Goal: Information Seeking & Learning: Compare options

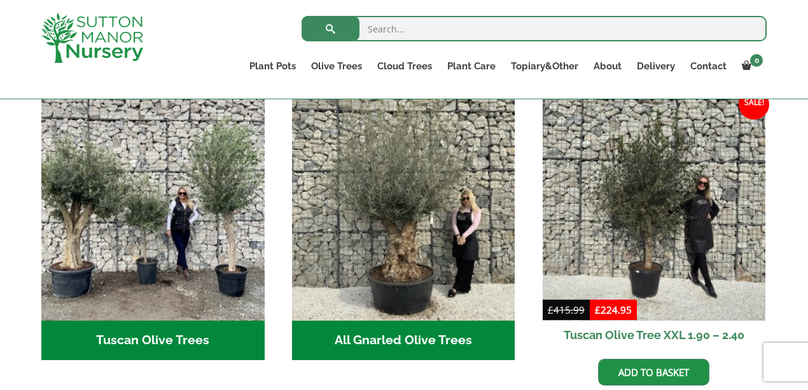
scroll to position [471, 0]
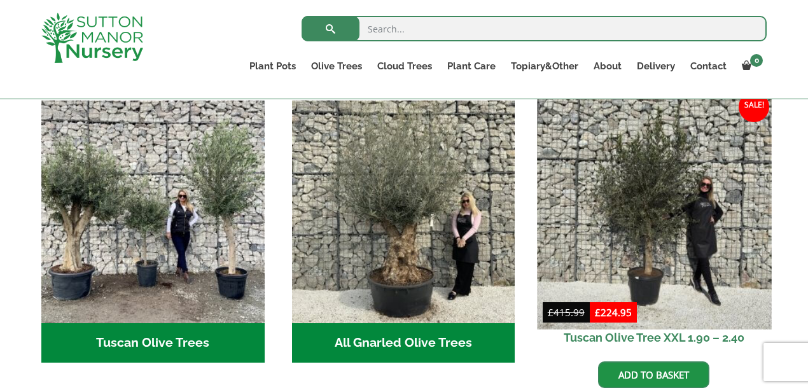
click at [665, 166] on img at bounding box center [654, 212] width 234 height 234
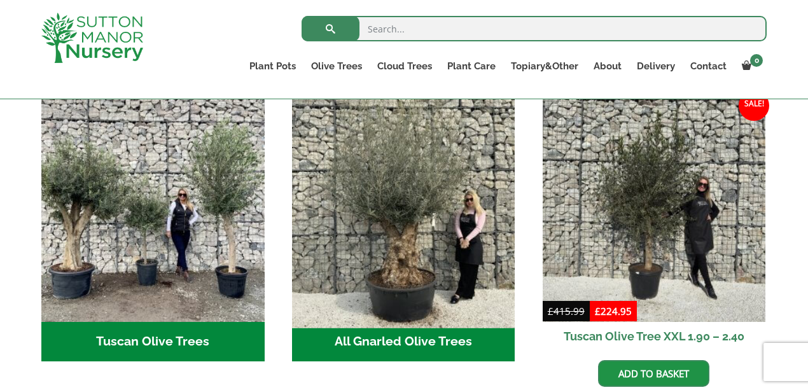
scroll to position [471, 0]
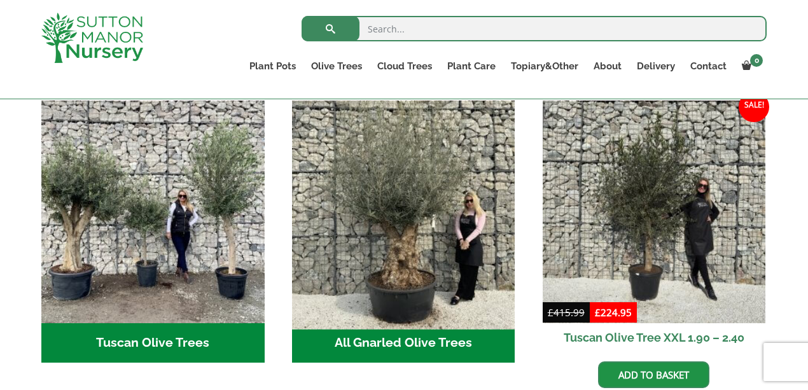
click at [419, 202] on img "Visit product category All Gnarled Olive Trees" at bounding box center [403, 212] width 234 height 234
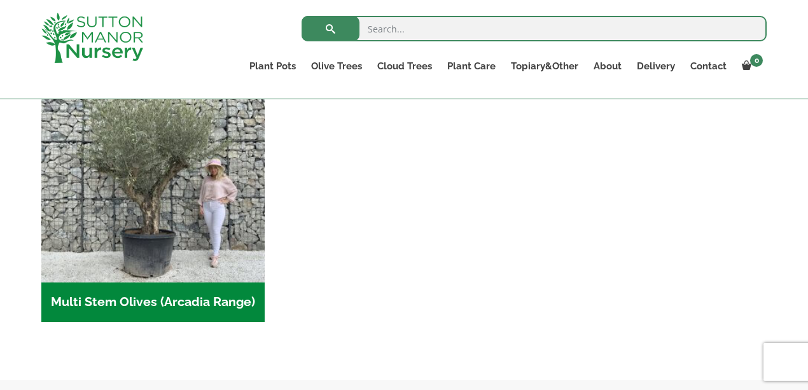
scroll to position [608, 0]
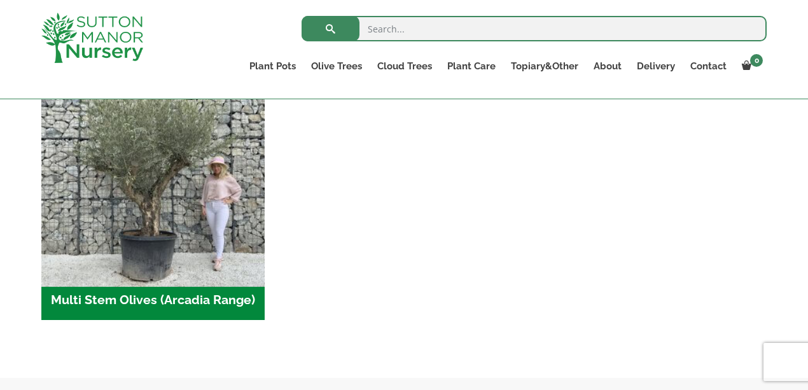
click at [168, 200] on img "Visit product category Multi Stem Olives (Arcadia Range)" at bounding box center [153, 169] width 234 height 234
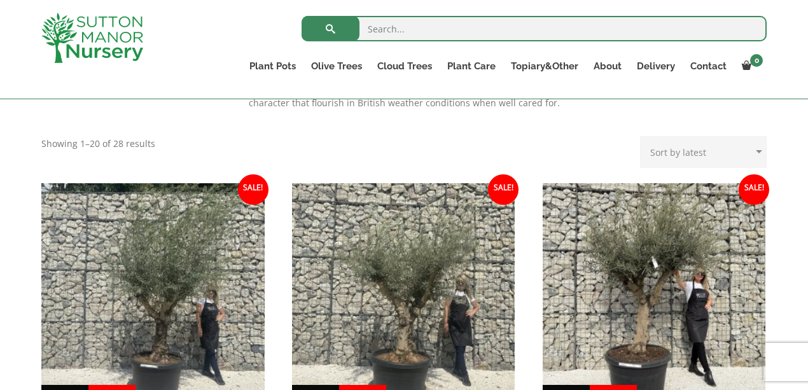
scroll to position [566, 0]
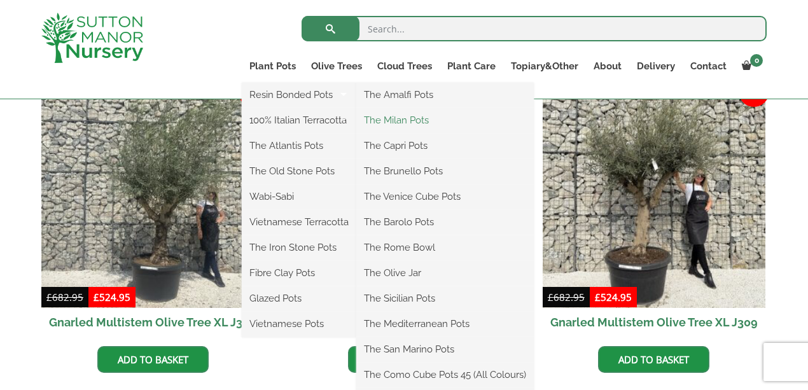
click at [388, 122] on link "The Milan Pots" at bounding box center [444, 120] width 177 height 19
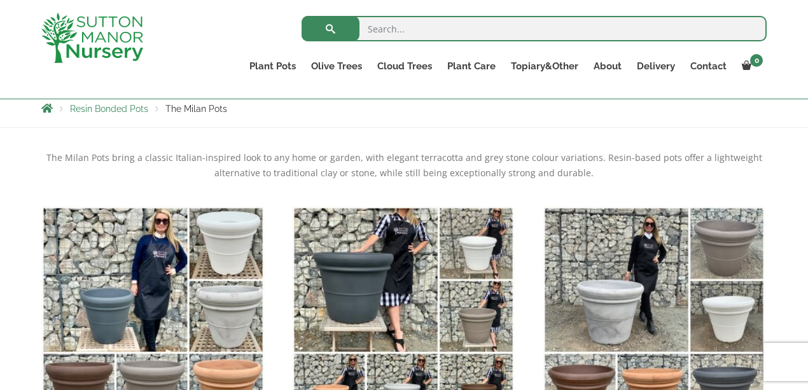
scroll to position [171, 0]
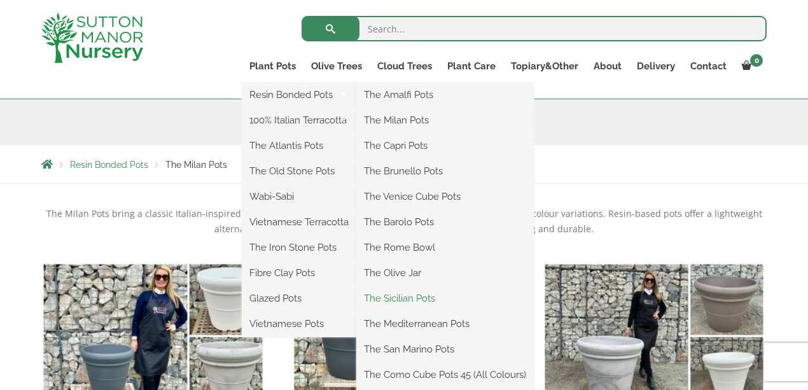
click at [410, 296] on link "The Sicilian Pots" at bounding box center [444, 298] width 177 height 19
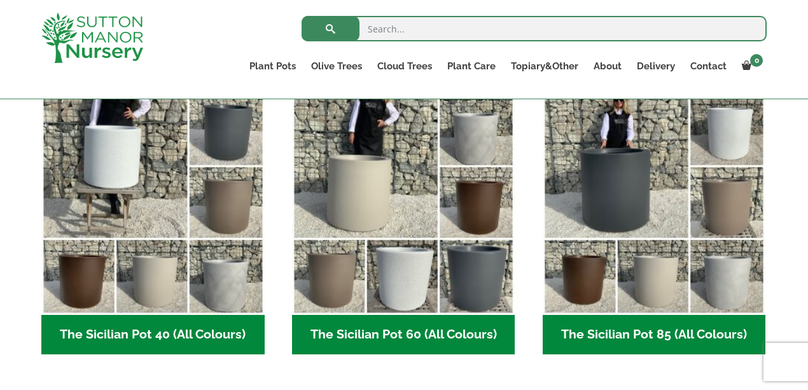
scroll to position [338, 0]
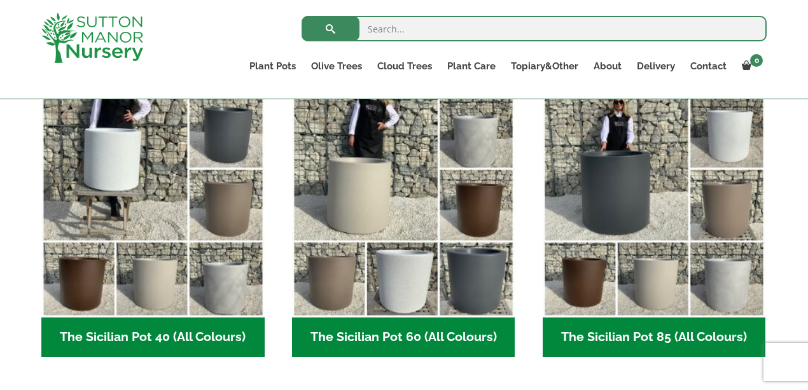
drag, startPoint x: 813, startPoint y: 89, endPoint x: 681, endPoint y: 116, distance: 135.1
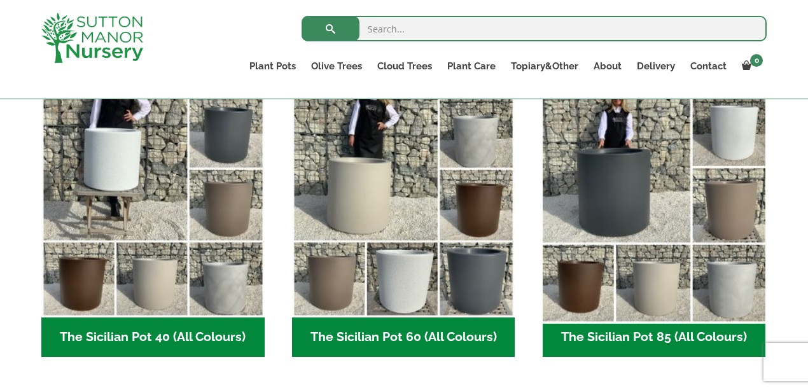
click at [804, 183] on html "0 No products in the basket. Plant Pots Resin Bonded Pots The Amalfi Pots The M…" at bounding box center [404, 341] width 808 height 1358
click at [632, 145] on img "Visit product category The Sicilian Pot 85 (All Colours)" at bounding box center [654, 206] width 234 height 234
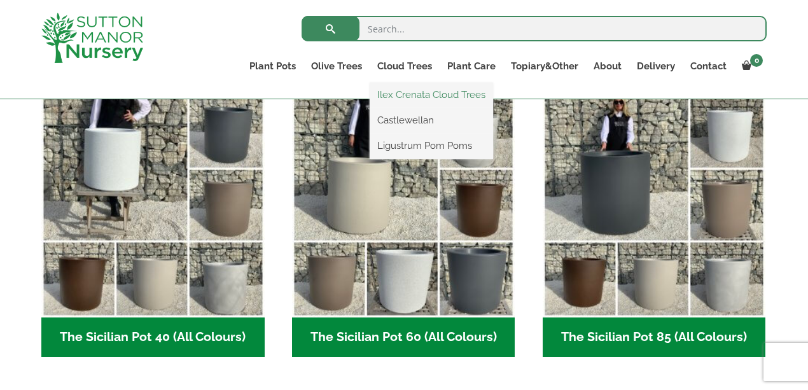
click at [428, 93] on link "Ilex Crenata Cloud Trees" at bounding box center [431, 94] width 123 height 19
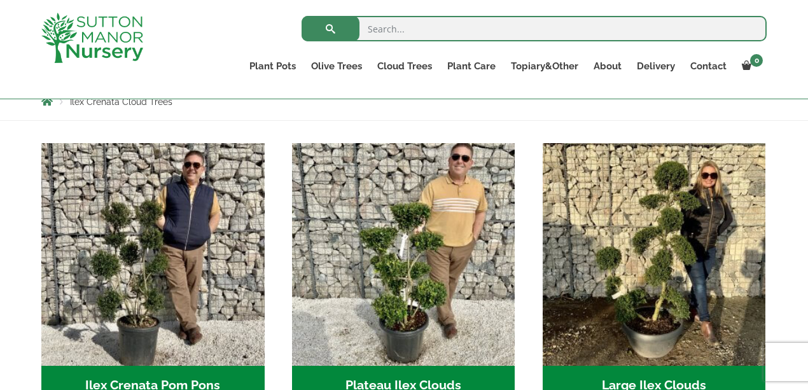
scroll to position [207, 0]
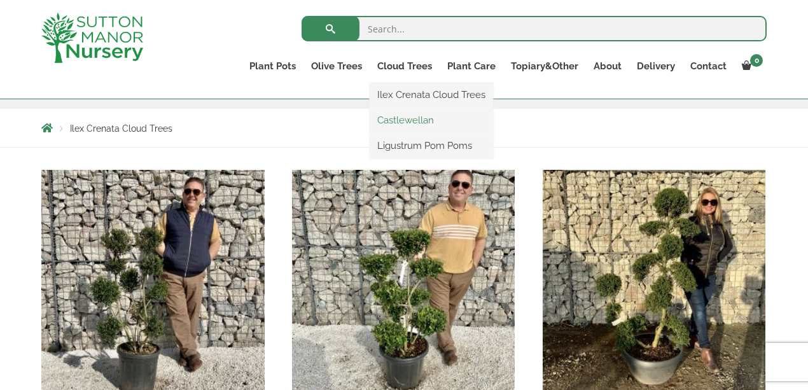
click at [426, 123] on link "Castlewellan" at bounding box center [431, 120] width 123 height 19
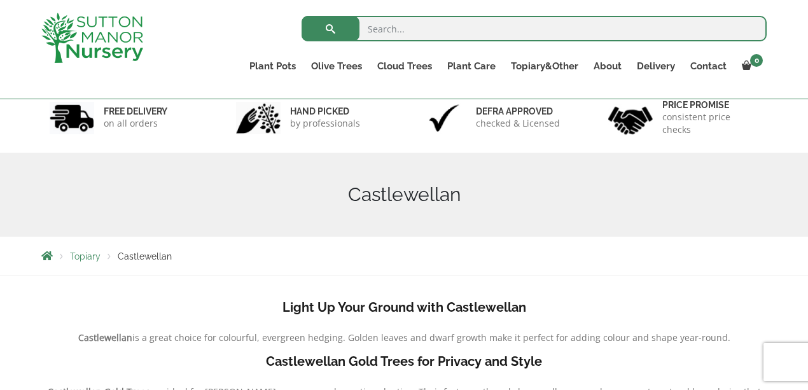
scroll to position [76, 0]
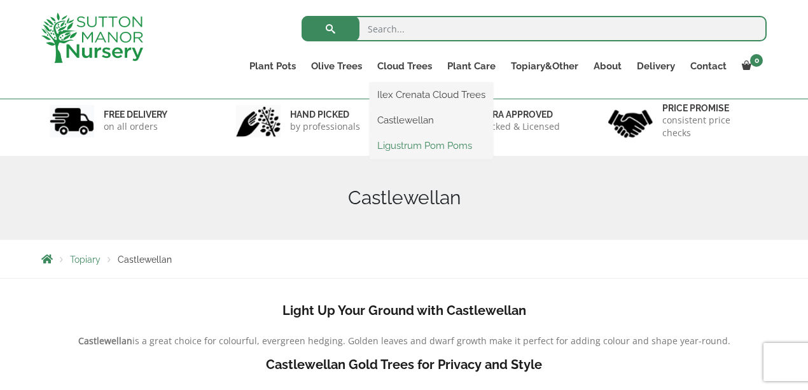
click at [408, 145] on link "Ligustrum Pom Poms" at bounding box center [431, 145] width 123 height 19
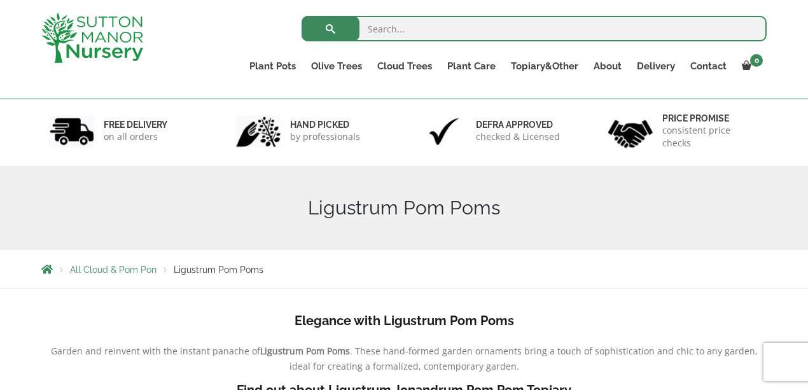
scroll to position [46, 0]
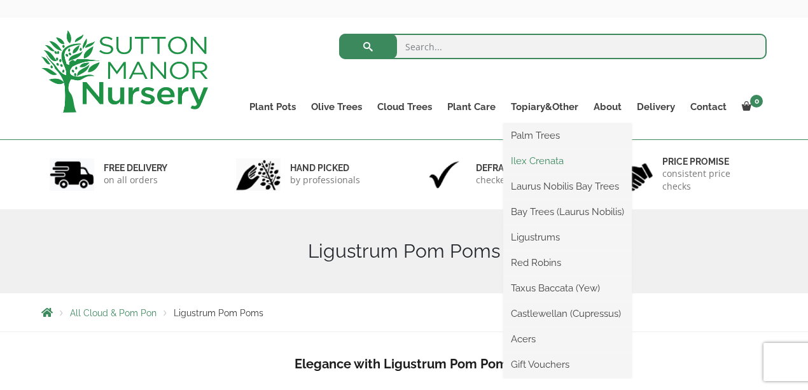
click at [532, 162] on link "Ilex Crenata" at bounding box center [567, 160] width 128 height 19
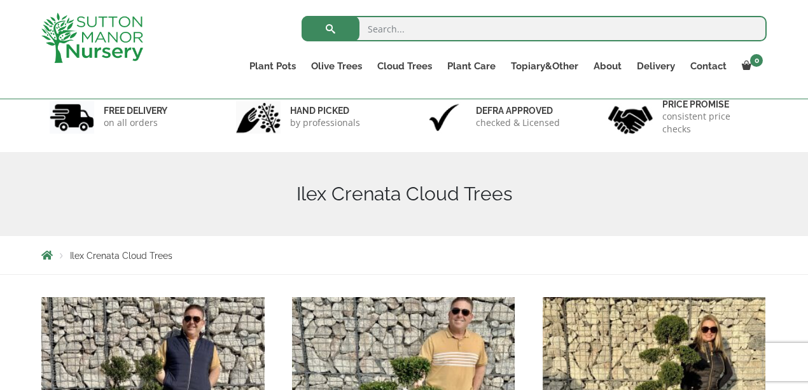
scroll to position [71, 0]
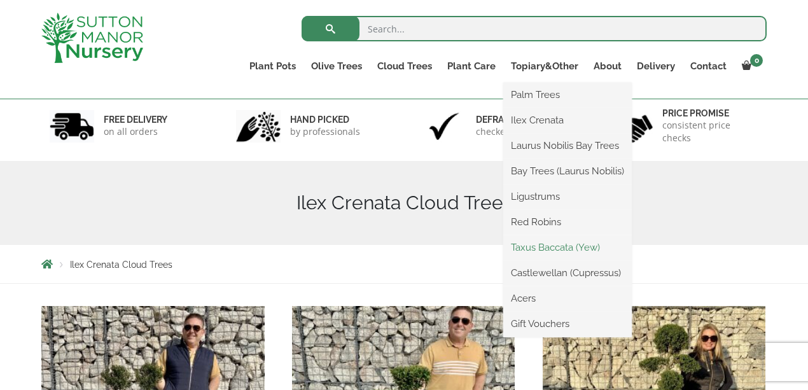
click at [546, 247] on link "Taxus Baccata (Yew)" at bounding box center [567, 247] width 128 height 19
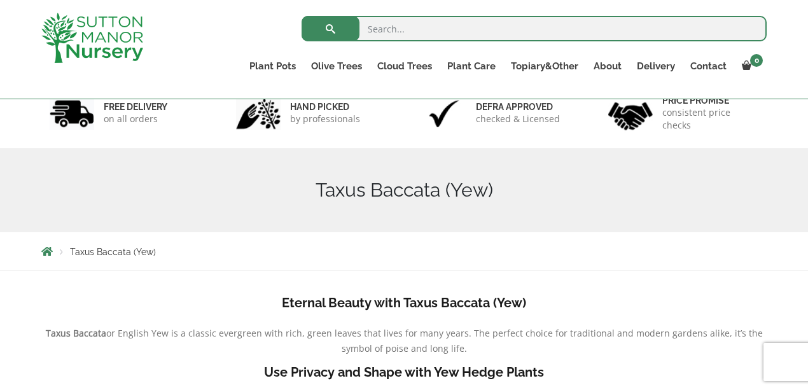
scroll to position [62, 0]
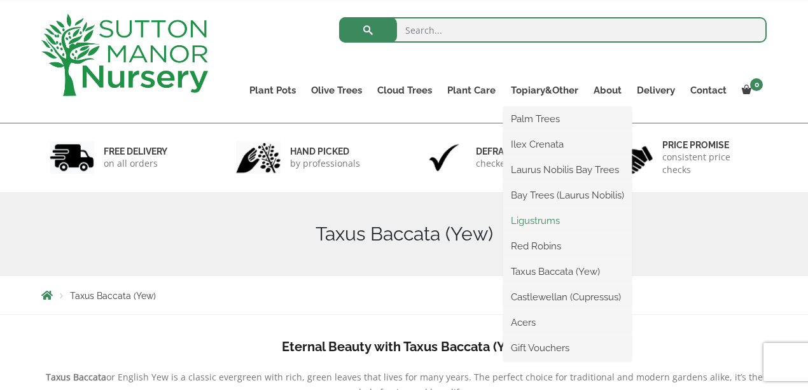
click at [532, 221] on link "Ligustrums" at bounding box center [567, 220] width 128 height 19
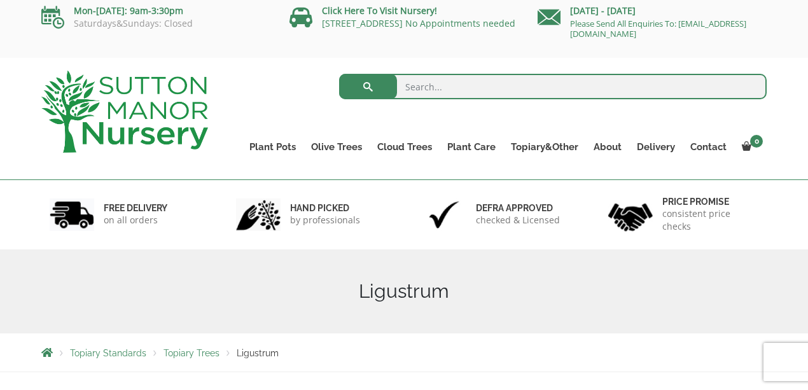
scroll to position [4, 0]
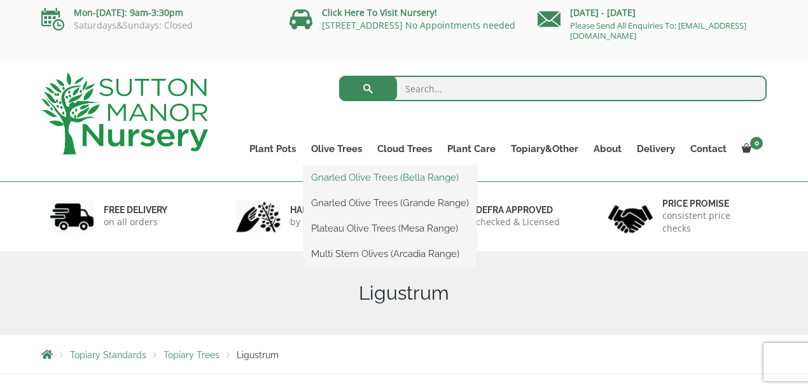
click at [338, 176] on link "Gnarled Olive Trees (Bella Range)" at bounding box center [389, 177] width 173 height 19
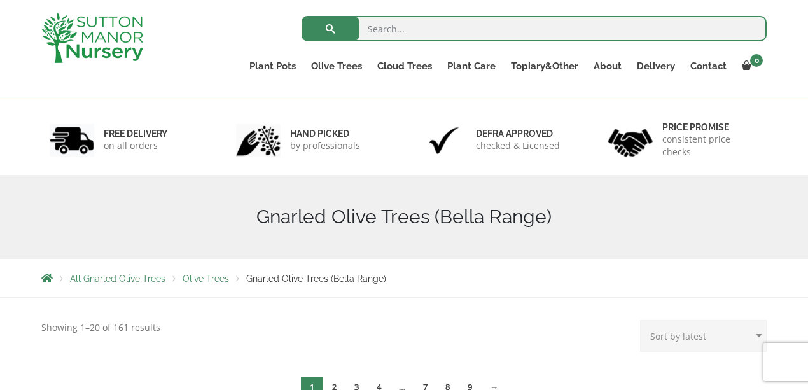
scroll to position [35, 0]
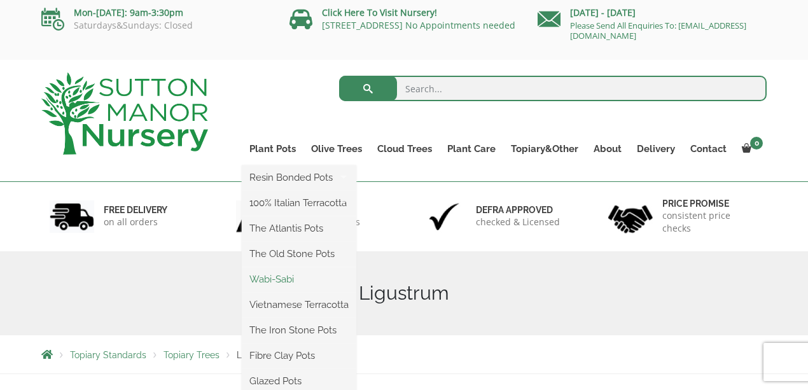
click at [287, 276] on link "Wabi-Sabi" at bounding box center [299, 279] width 114 height 19
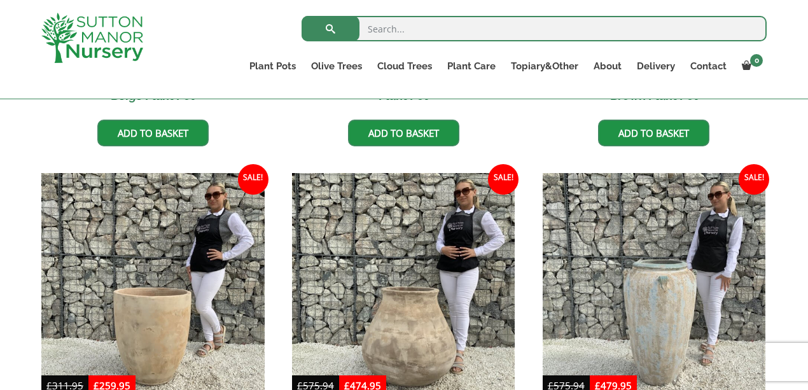
scroll to position [577, 0]
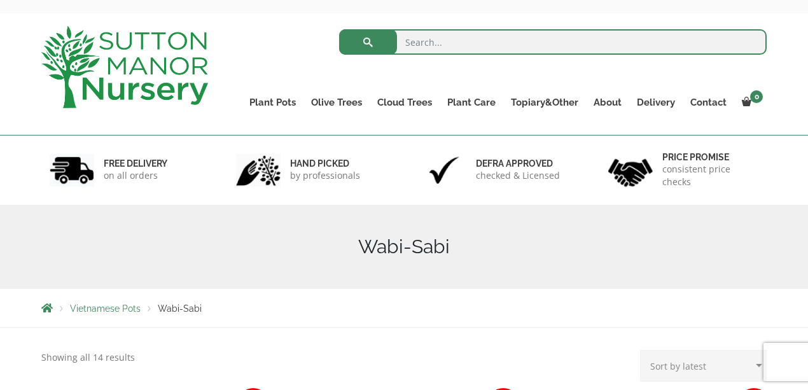
drag, startPoint x: 0, startPoint y: 0, endPoint x: 611, endPoint y: 61, distance: 613.6
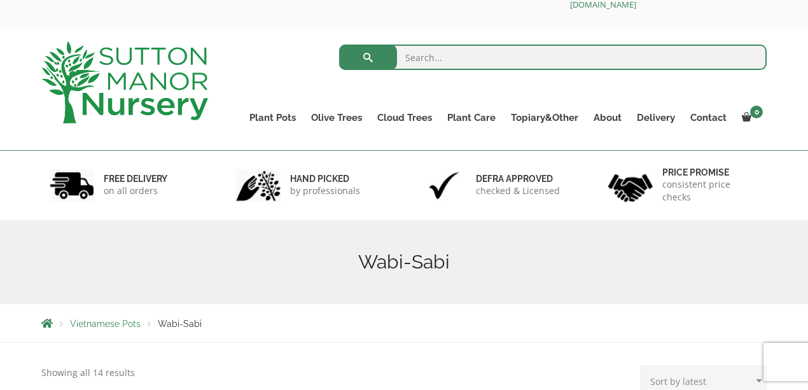
scroll to position [0, 0]
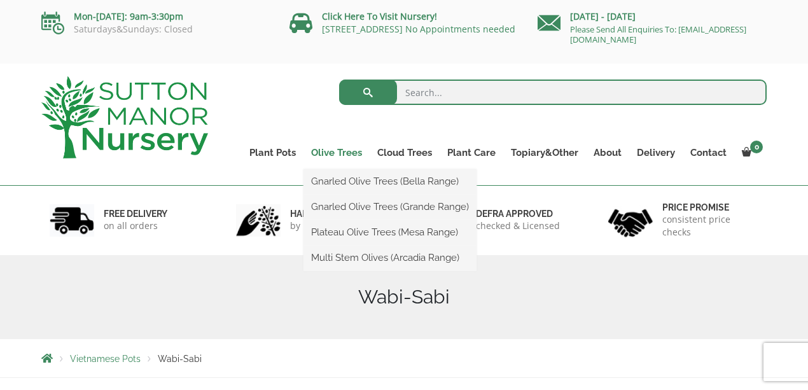
click at [322, 154] on link "Olive Trees" at bounding box center [336, 153] width 66 height 18
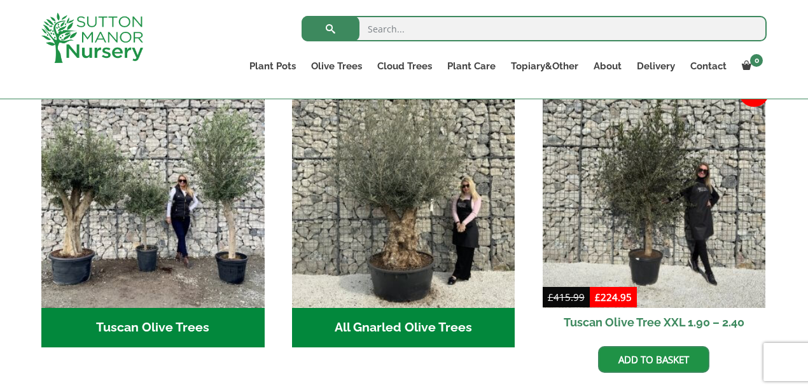
scroll to position [488, 0]
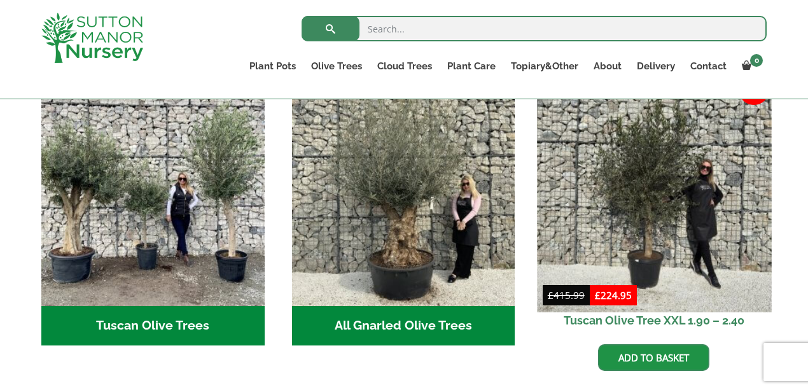
click at [615, 175] on img at bounding box center [654, 195] width 234 height 234
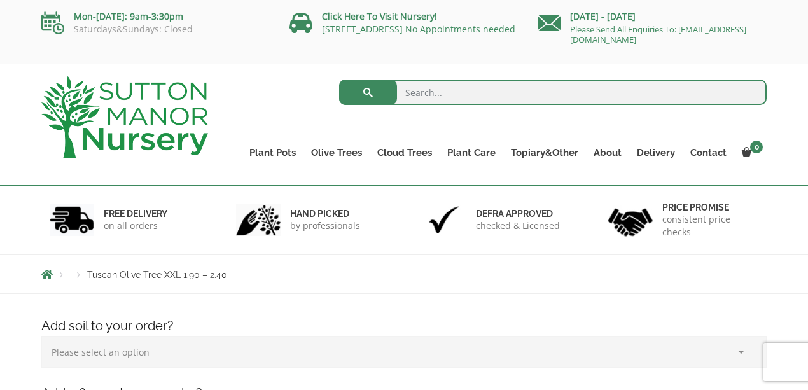
drag, startPoint x: 813, startPoint y: 63, endPoint x: 804, endPoint y: 25, distance: 39.2
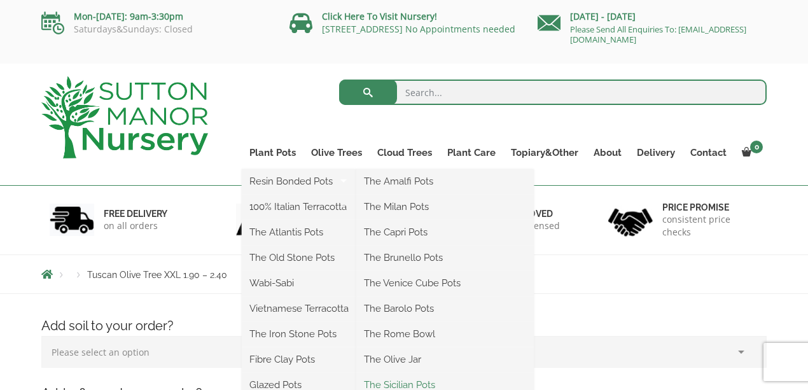
click at [405, 386] on link "The Sicilian Pots" at bounding box center [444, 384] width 177 height 19
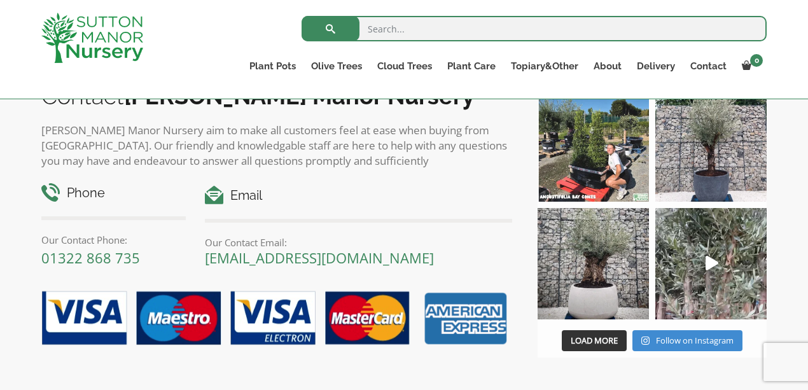
scroll to position [733, 0]
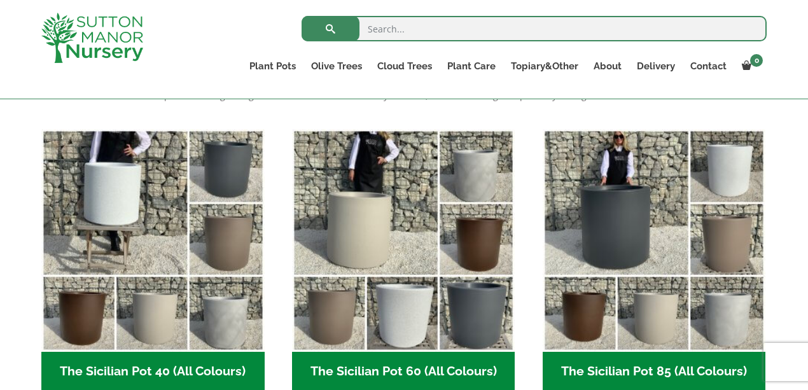
scroll to position [158, 0]
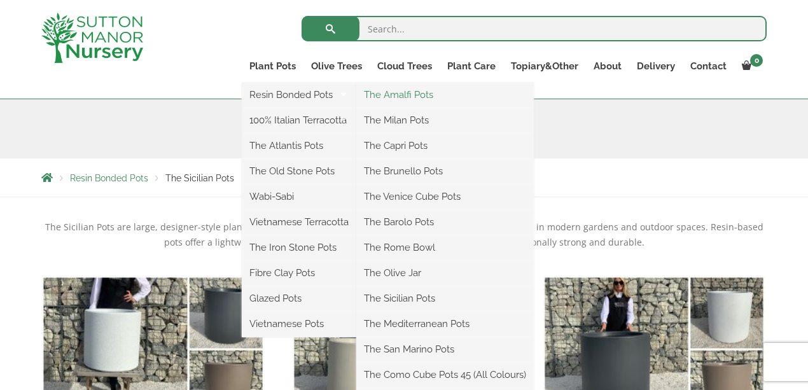
click at [398, 93] on link "The Amalfi Pots" at bounding box center [444, 94] width 177 height 19
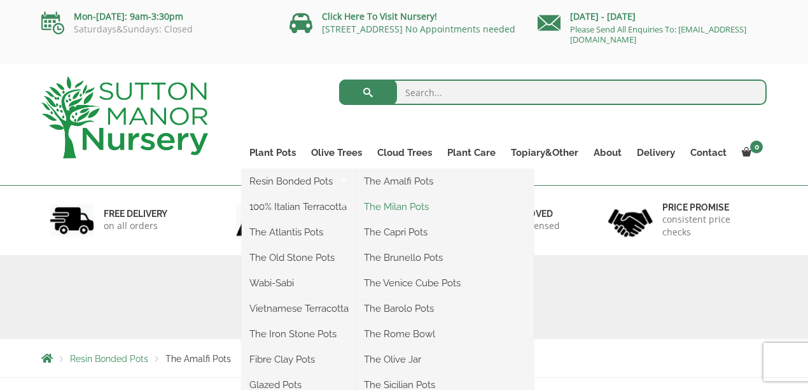
click at [387, 208] on link "The Milan Pots" at bounding box center [444, 206] width 177 height 19
click at [417, 232] on link "The Capri Pots" at bounding box center [444, 232] width 177 height 19
click at [410, 258] on link "The Brunello Pots" at bounding box center [444, 257] width 177 height 19
click at [390, 257] on link "The Brunello Pots" at bounding box center [444, 257] width 177 height 19
click at [400, 280] on link "The Venice Cube Pots" at bounding box center [444, 282] width 177 height 19
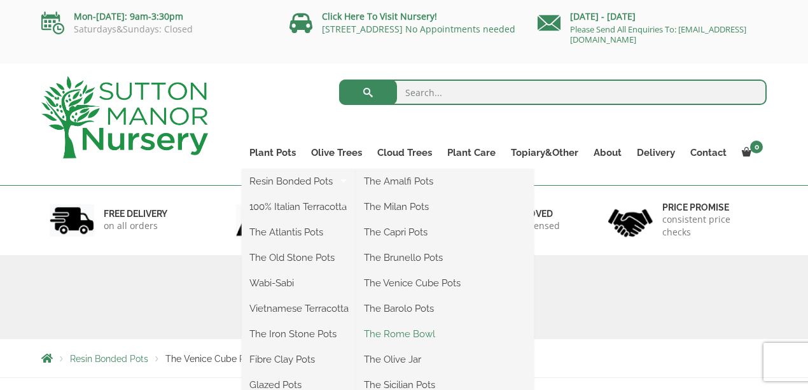
click at [414, 335] on link "The Rome Bowl" at bounding box center [444, 333] width 177 height 19
click at [413, 359] on link "The Olive Jar" at bounding box center [444, 359] width 177 height 19
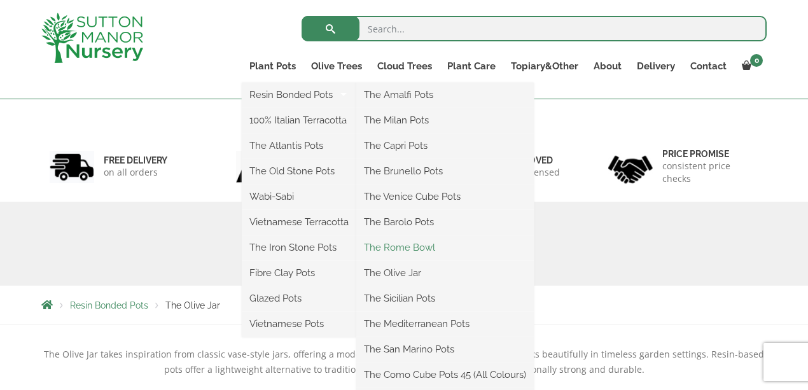
scroll to position [397, 0]
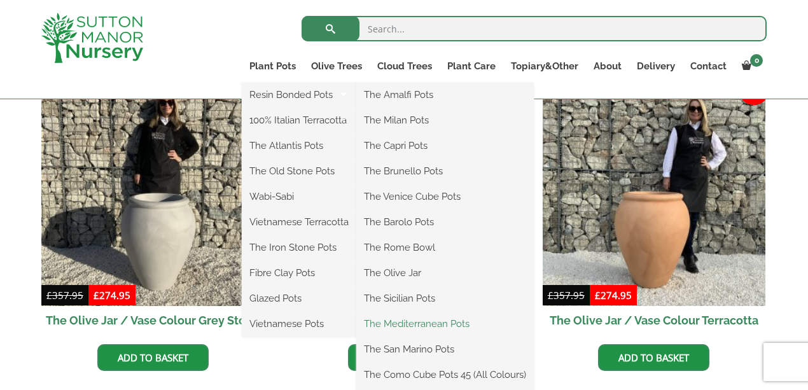
click at [431, 323] on link "The Mediterranean Pots" at bounding box center [444, 323] width 177 height 19
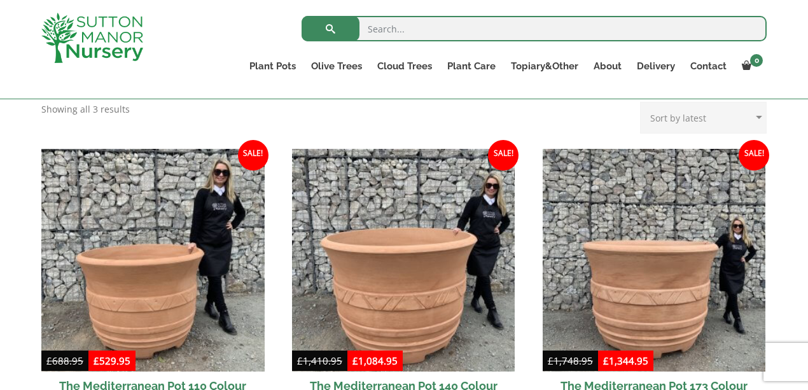
scroll to position [328, 0]
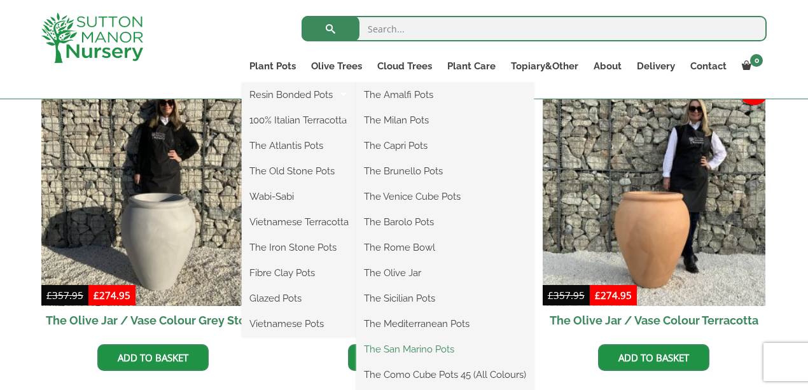
click at [411, 349] on link "The San Marino Pots" at bounding box center [444, 349] width 177 height 19
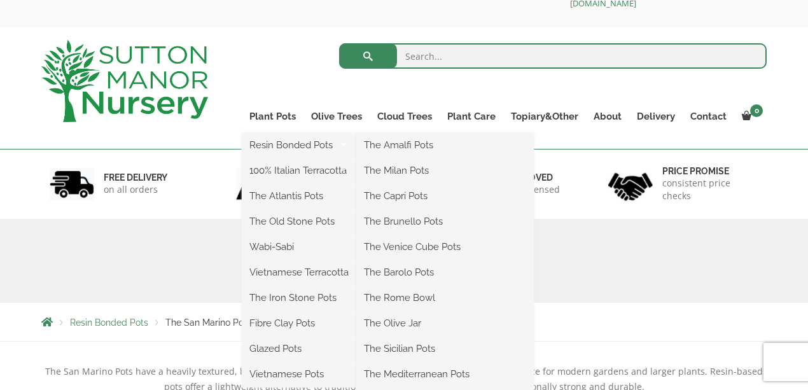
scroll to position [403, 0]
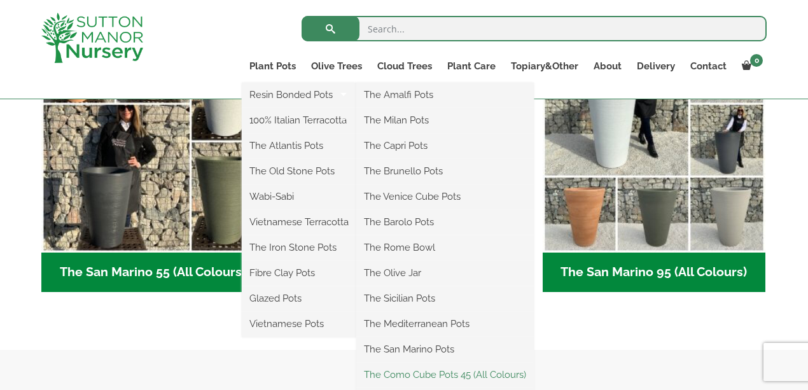
click at [441, 374] on link "The Como Cube Pots 45 (All Colours)" at bounding box center [444, 374] width 177 height 19
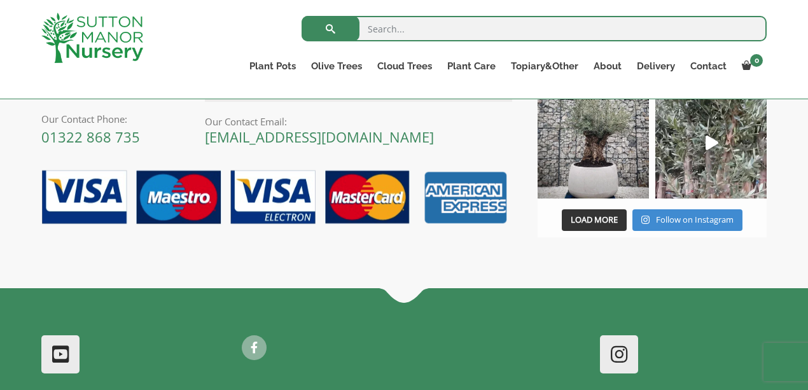
scroll to position [927, 0]
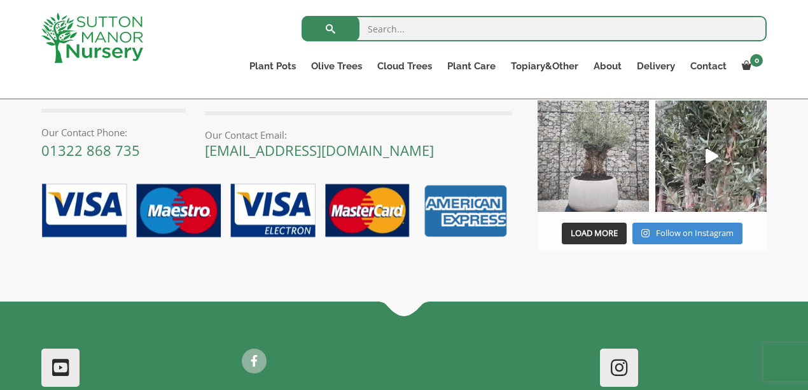
click at [606, 197] on img at bounding box center [592, 155] width 111 height 111
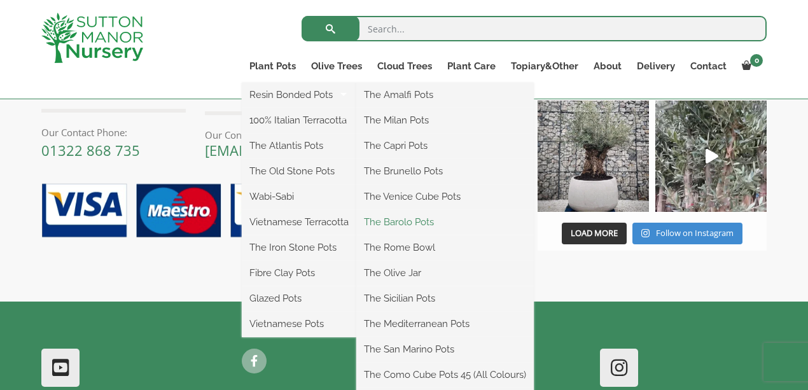
click at [420, 221] on link "The Barolo Pots" at bounding box center [444, 221] width 177 height 19
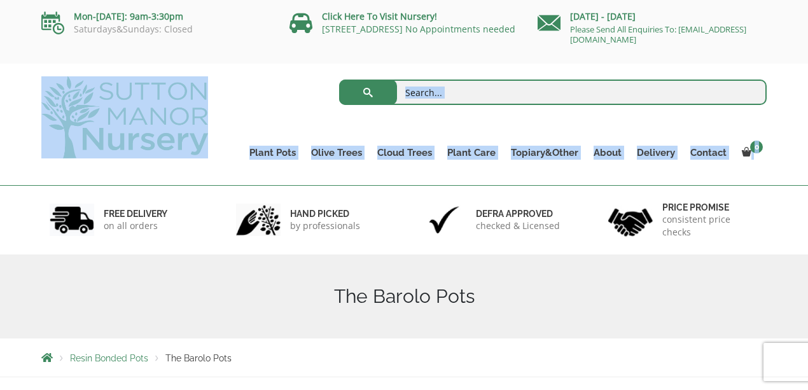
drag, startPoint x: 810, startPoint y: 91, endPoint x: 798, endPoint y: 108, distance: 21.0
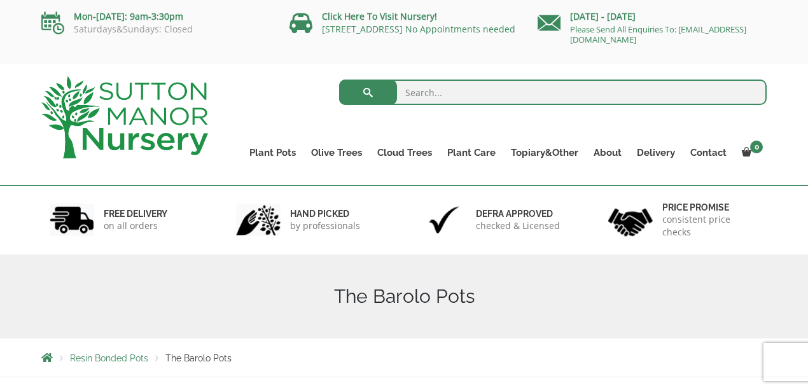
drag, startPoint x: 737, startPoint y: 201, endPoint x: 781, endPoint y: 149, distance: 68.1
click at [737, 202] on div "Price promise consistent price checks" at bounding box center [683, 219] width 186 height 69
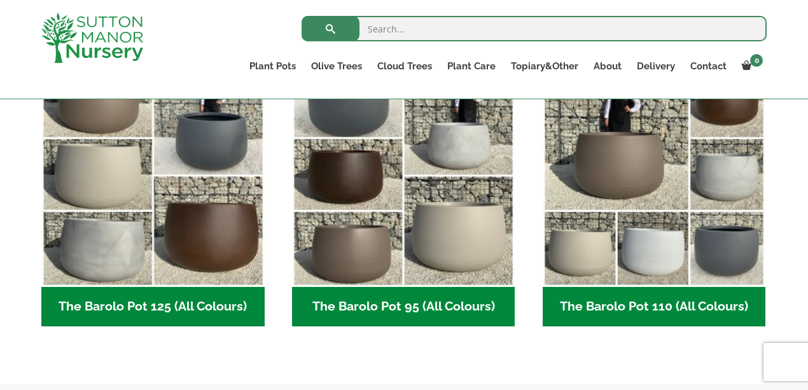
scroll to position [652, 0]
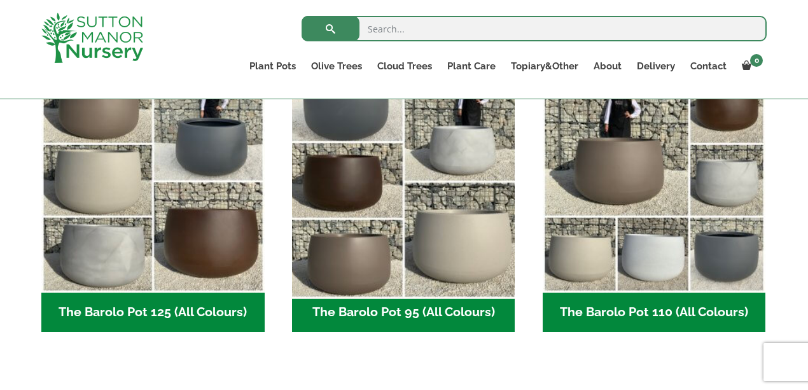
click at [419, 209] on img "Visit product category The Barolo Pot 95 (All Colours)" at bounding box center [403, 181] width 234 height 234
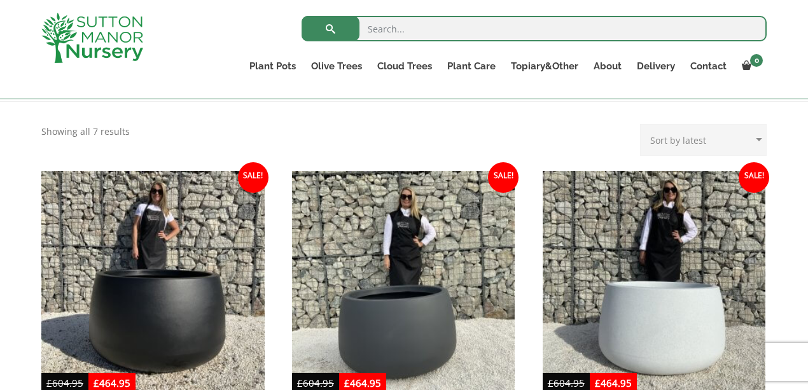
scroll to position [248, 0]
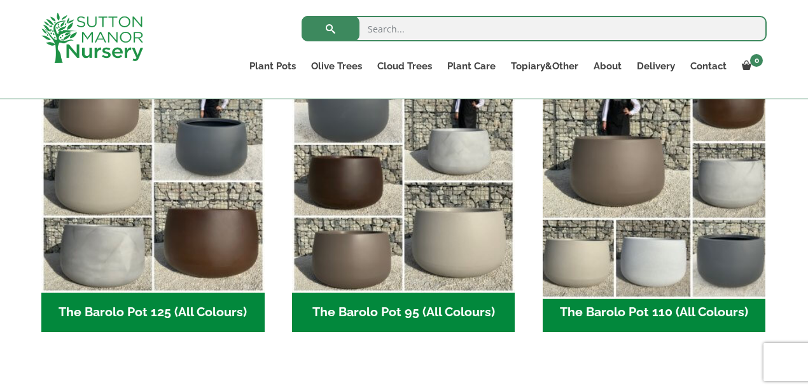
click at [663, 200] on img "Visit product category The Barolo Pot 110 (All Colours)" at bounding box center [654, 181] width 234 height 234
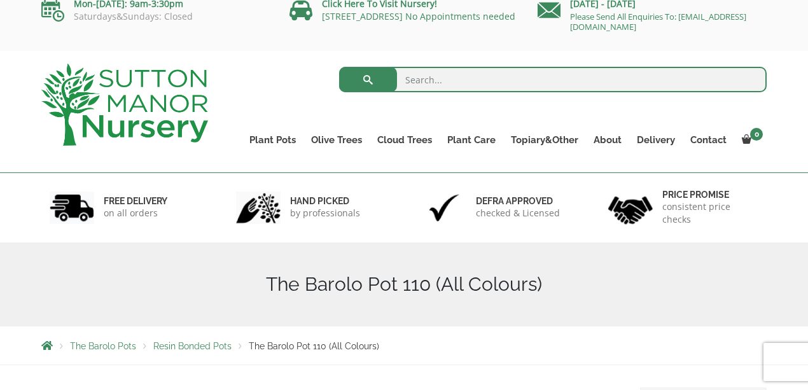
scroll to position [11, 0]
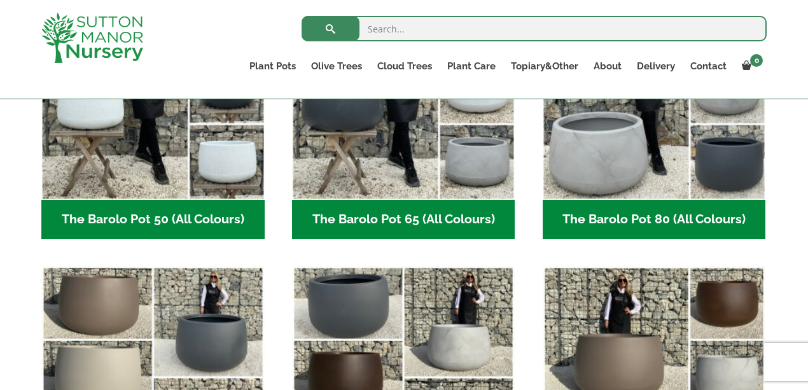
scroll to position [413, 0]
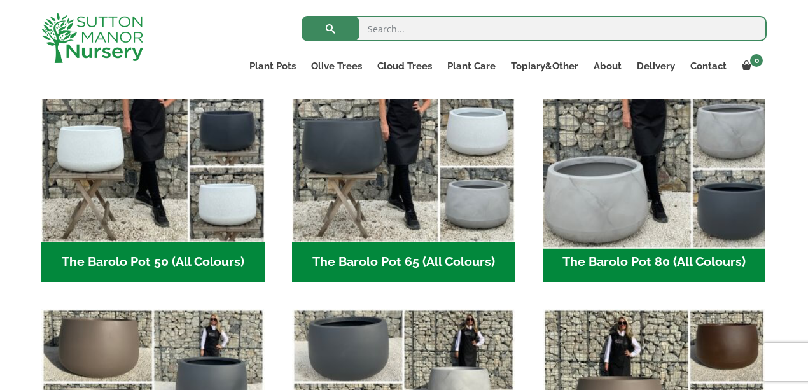
click at [660, 172] on img "Visit product category The Barolo Pot 80 (All Colours)" at bounding box center [654, 131] width 234 height 234
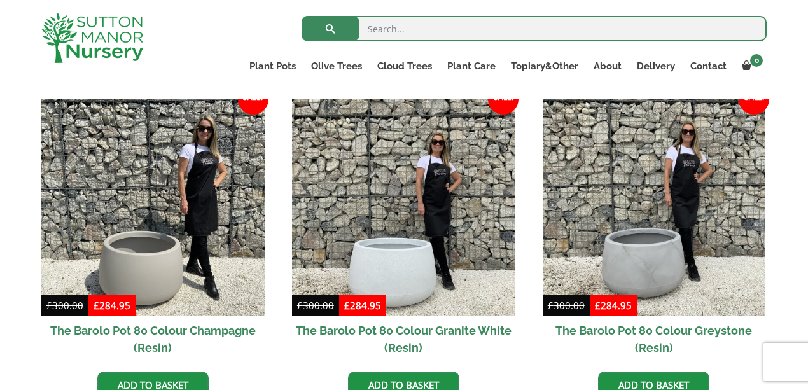
scroll to position [627, 0]
